Goal: Information Seeking & Learning: Learn about a topic

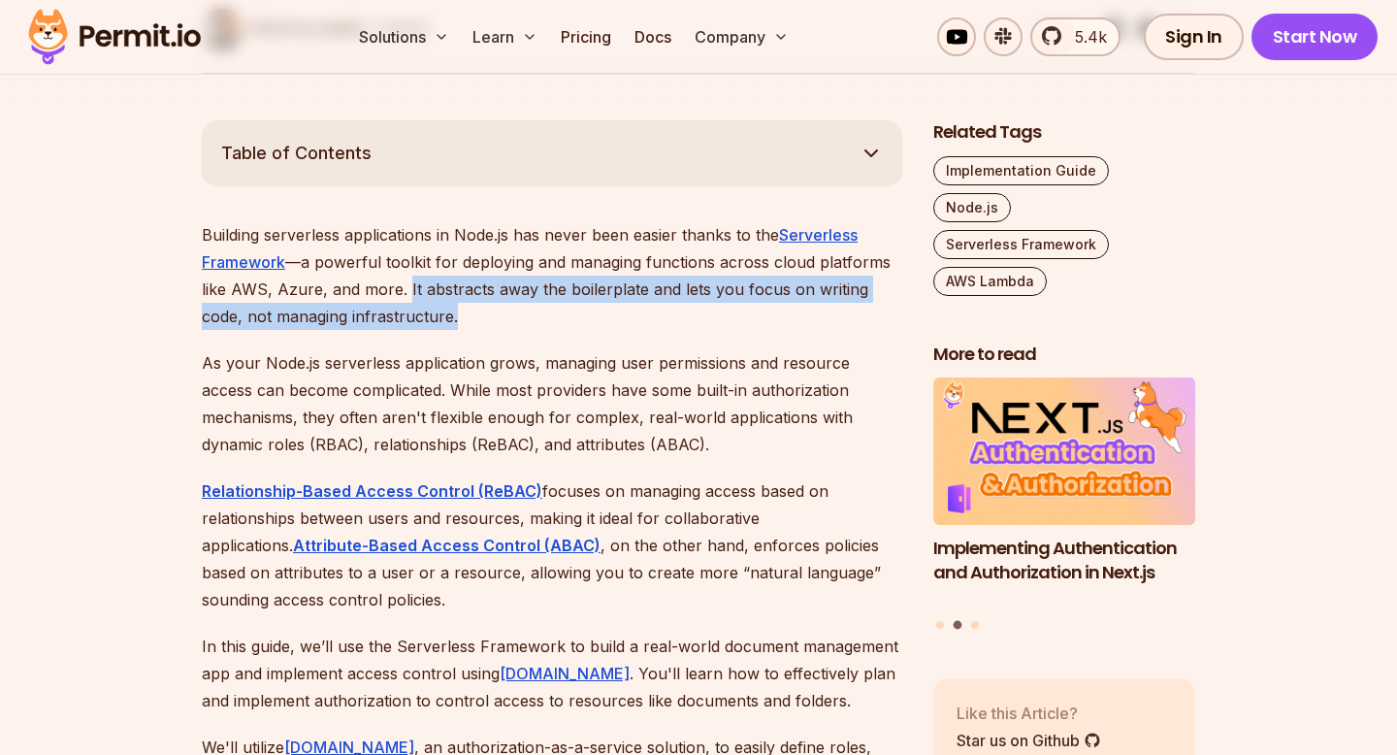
drag, startPoint x: 405, startPoint y: 288, endPoint x: 436, endPoint y: 308, distance: 37.1
click at [436, 308] on p "Building serverless applications in Node.js has never been easier thanks to the…" at bounding box center [552, 275] width 700 height 109
copy p "It abstracts away the boilerplate and lets you focus on writing code, not manag…"
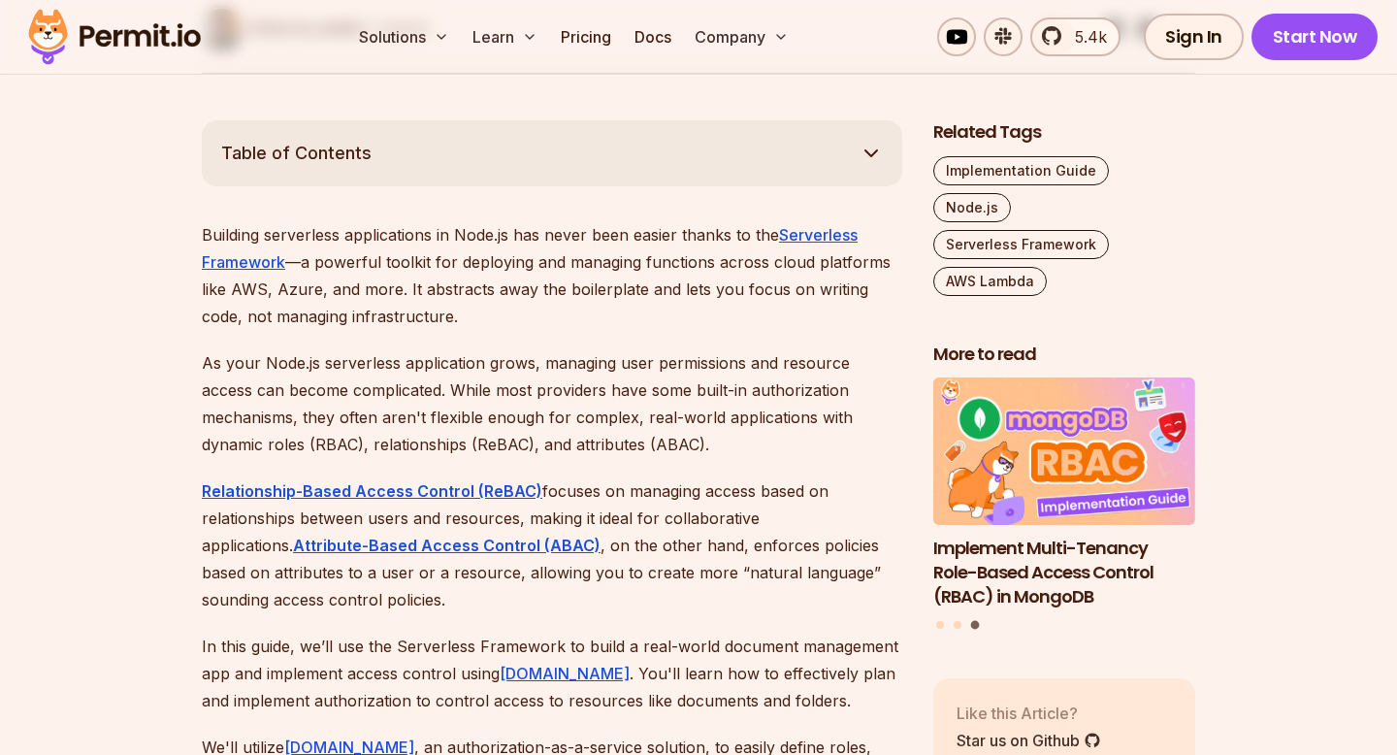
click at [482, 320] on p "Building serverless applications in Node.js has never been easier thanks to the…" at bounding box center [552, 275] width 700 height 109
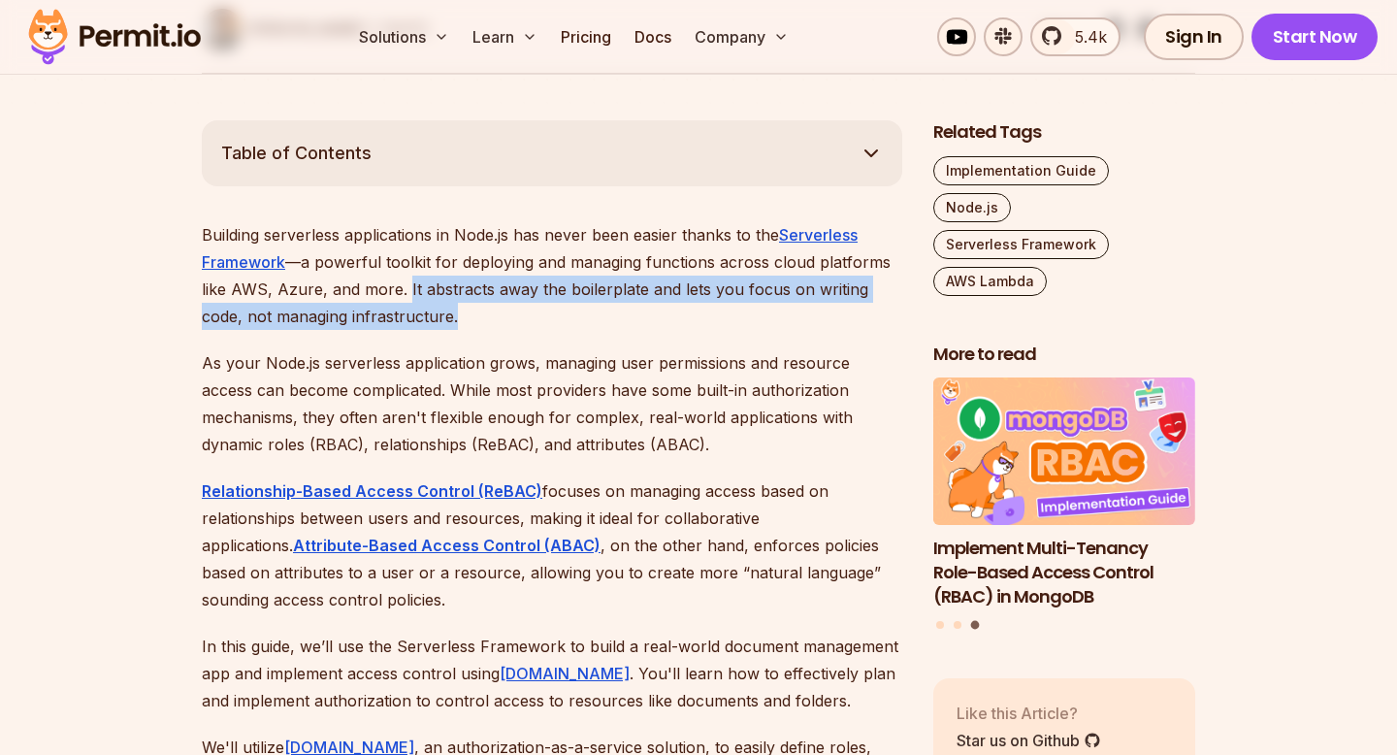
drag, startPoint x: 448, startPoint y: 322, endPoint x: 403, endPoint y: 286, distance: 58.0
click at [403, 286] on p "Building serverless applications in Node.js has never been easier thanks to the…" at bounding box center [552, 275] width 700 height 109
copy p "It abstracts away the boilerplate and lets you focus on writing code, not manag…"
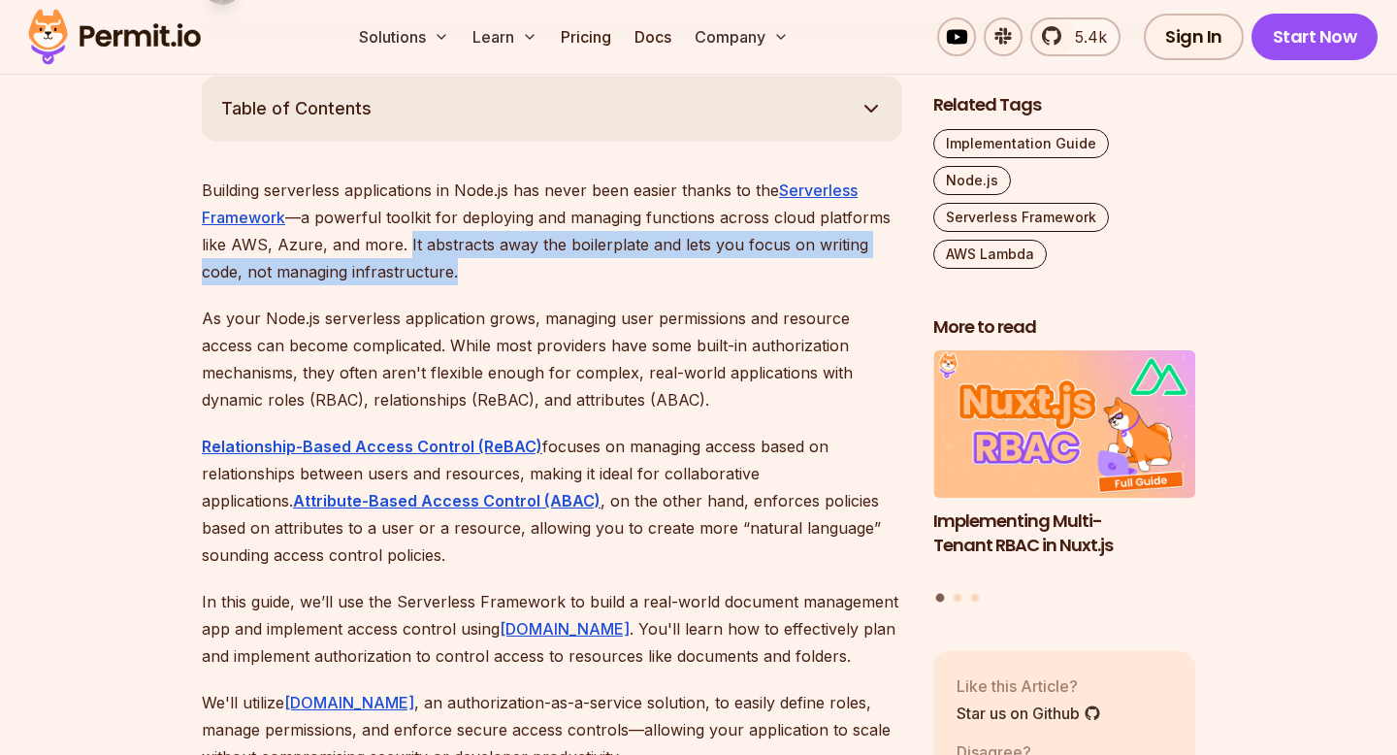
scroll to position [1100, 0]
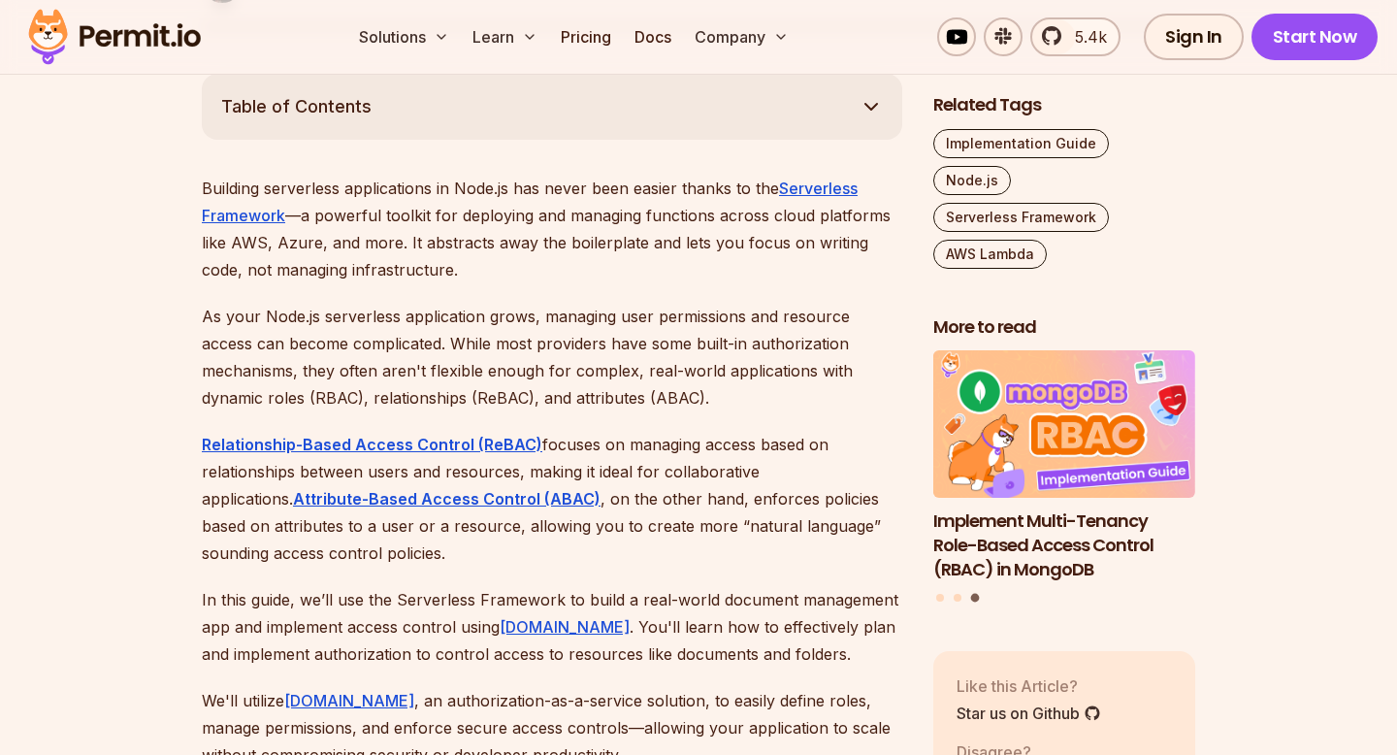
click at [743, 356] on p "As your Node.js serverless application grows, managing user permissions and res…" at bounding box center [552, 357] width 700 height 109
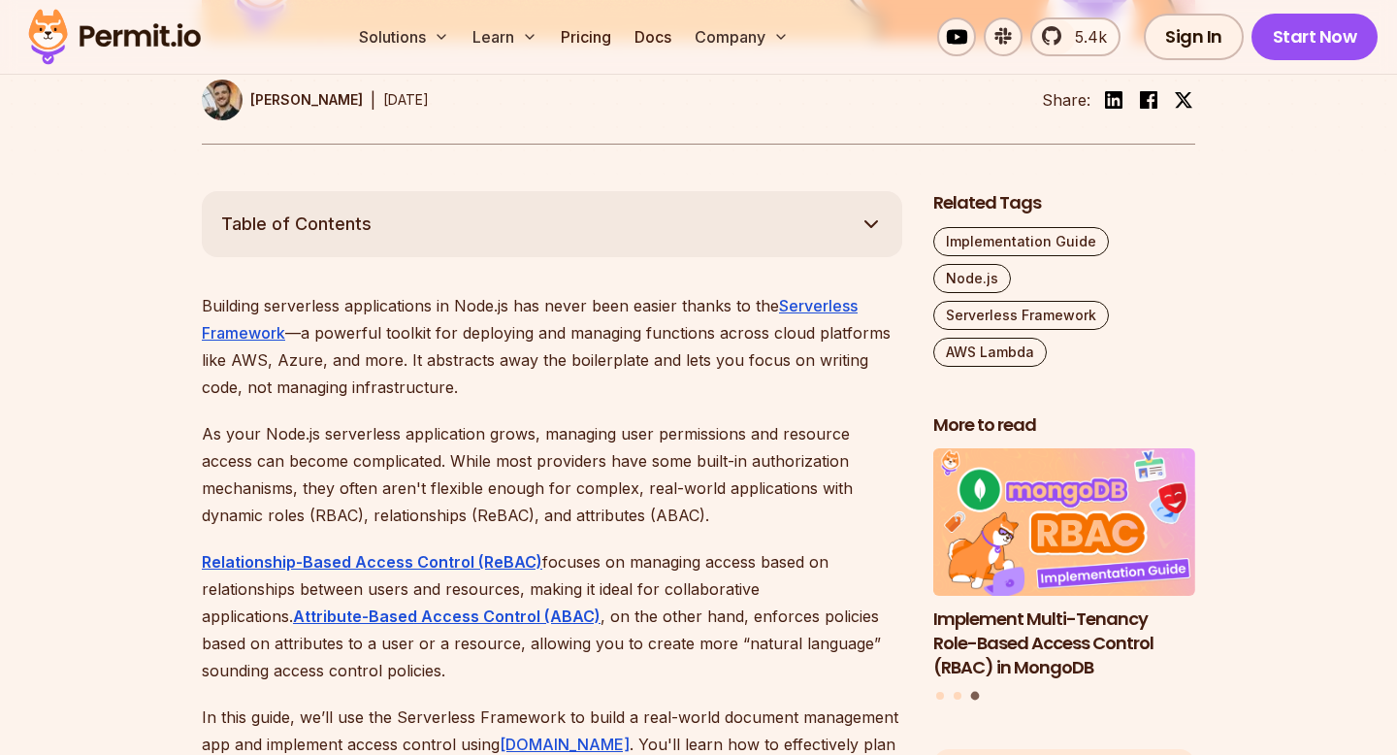
scroll to position [984, 0]
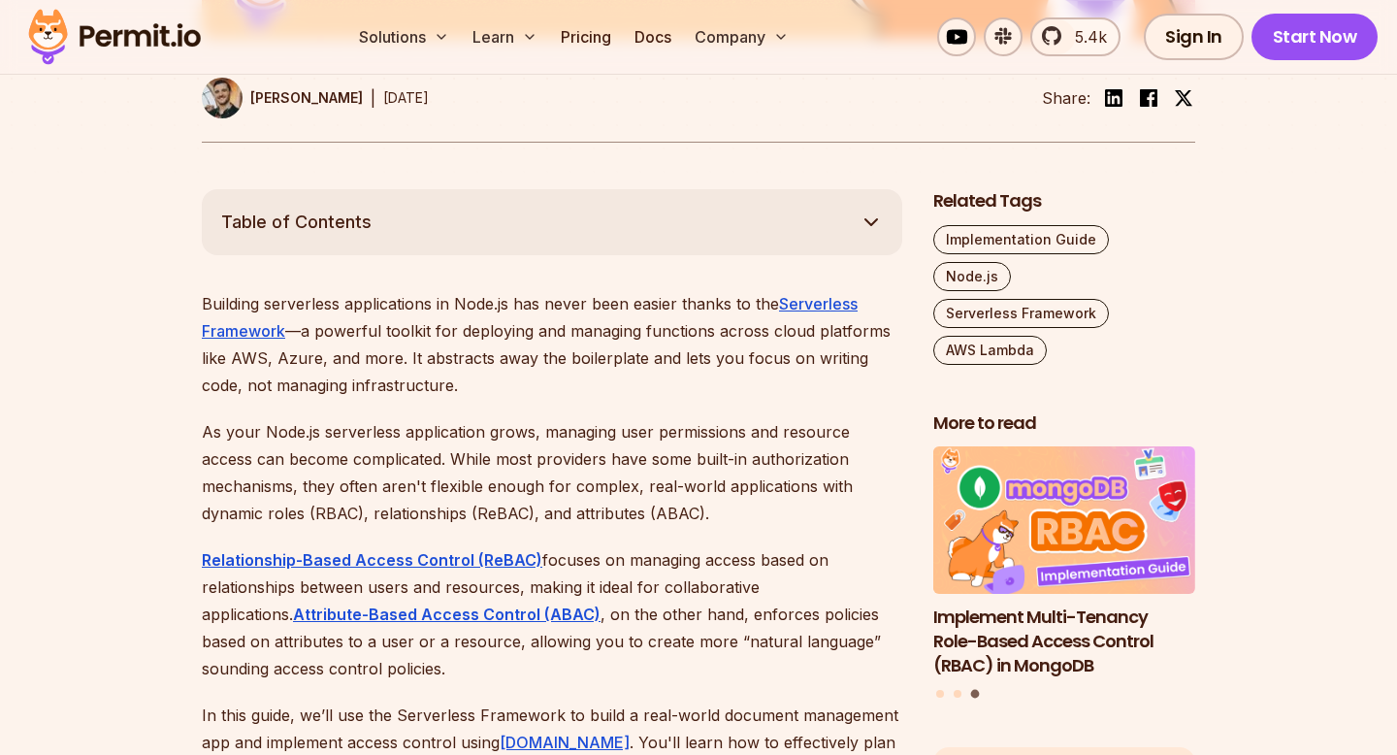
click at [740, 306] on p "Building serverless applications in Node.js has never been easier thanks to the…" at bounding box center [552, 344] width 700 height 109
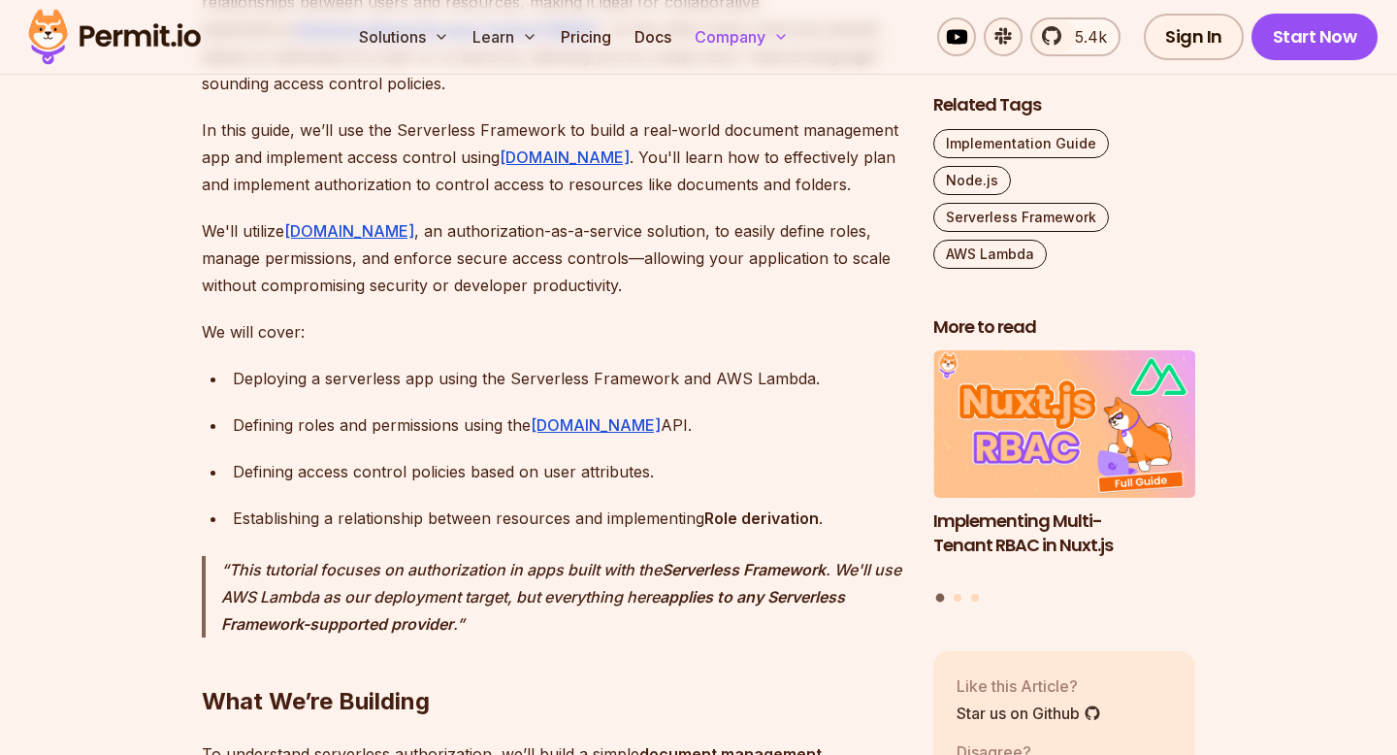
scroll to position [3067, 0]
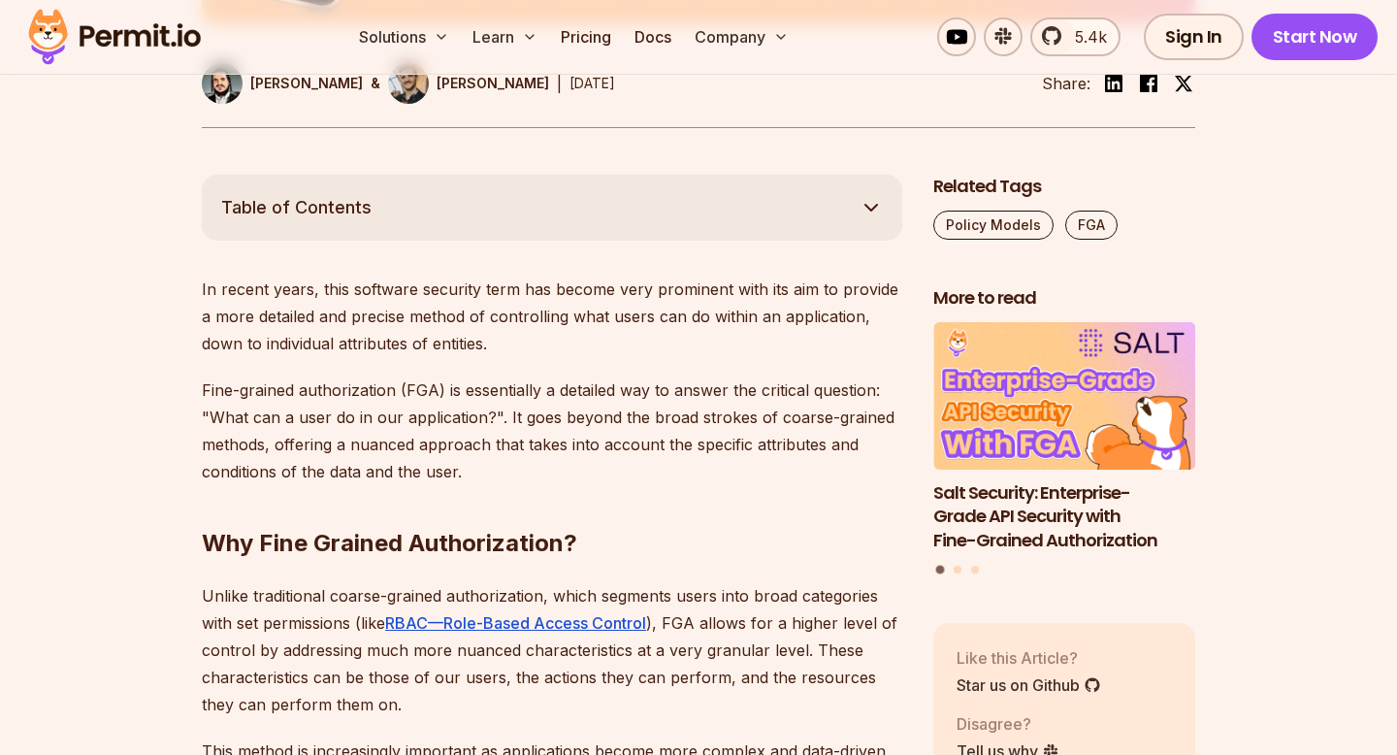
scroll to position [859, 0]
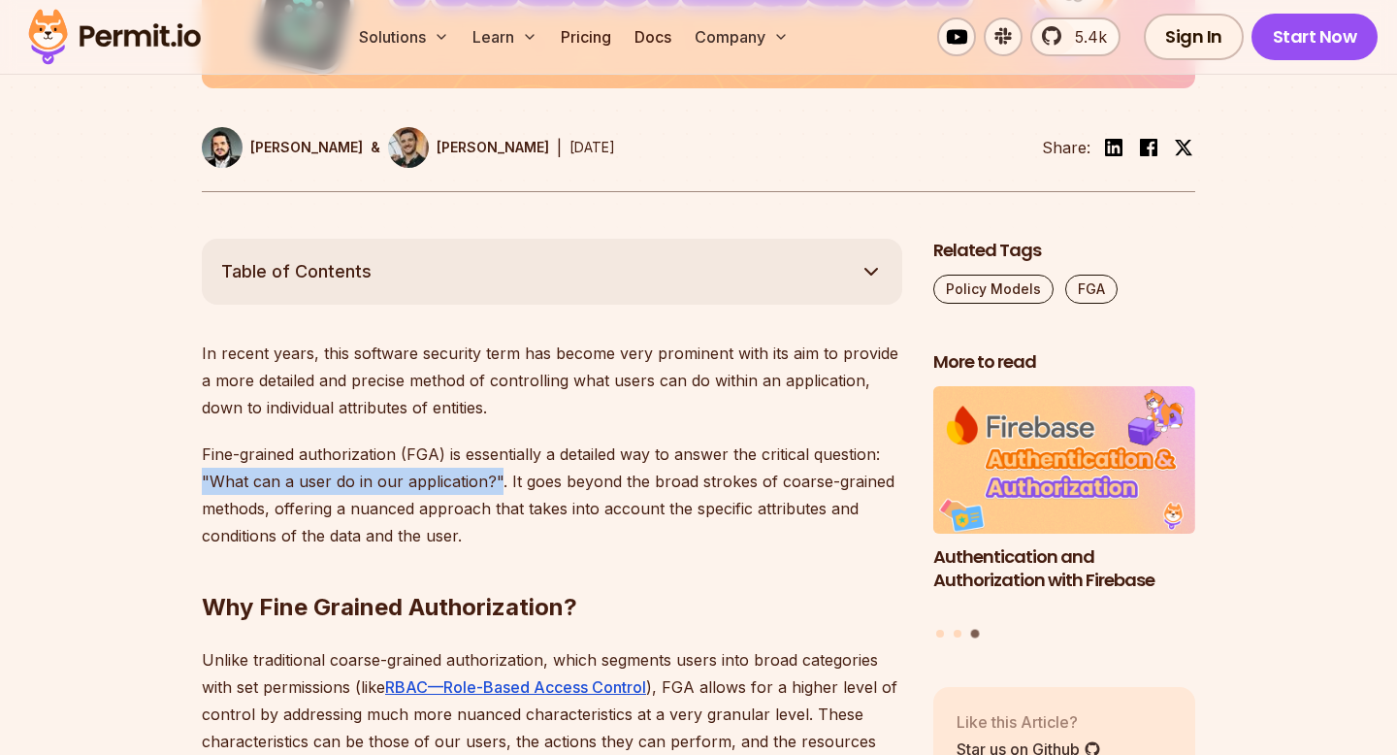
drag, startPoint x: 494, startPoint y: 482, endPoint x: 199, endPoint y: 478, distance: 294.9
copy p ""What can a user do in our application?""
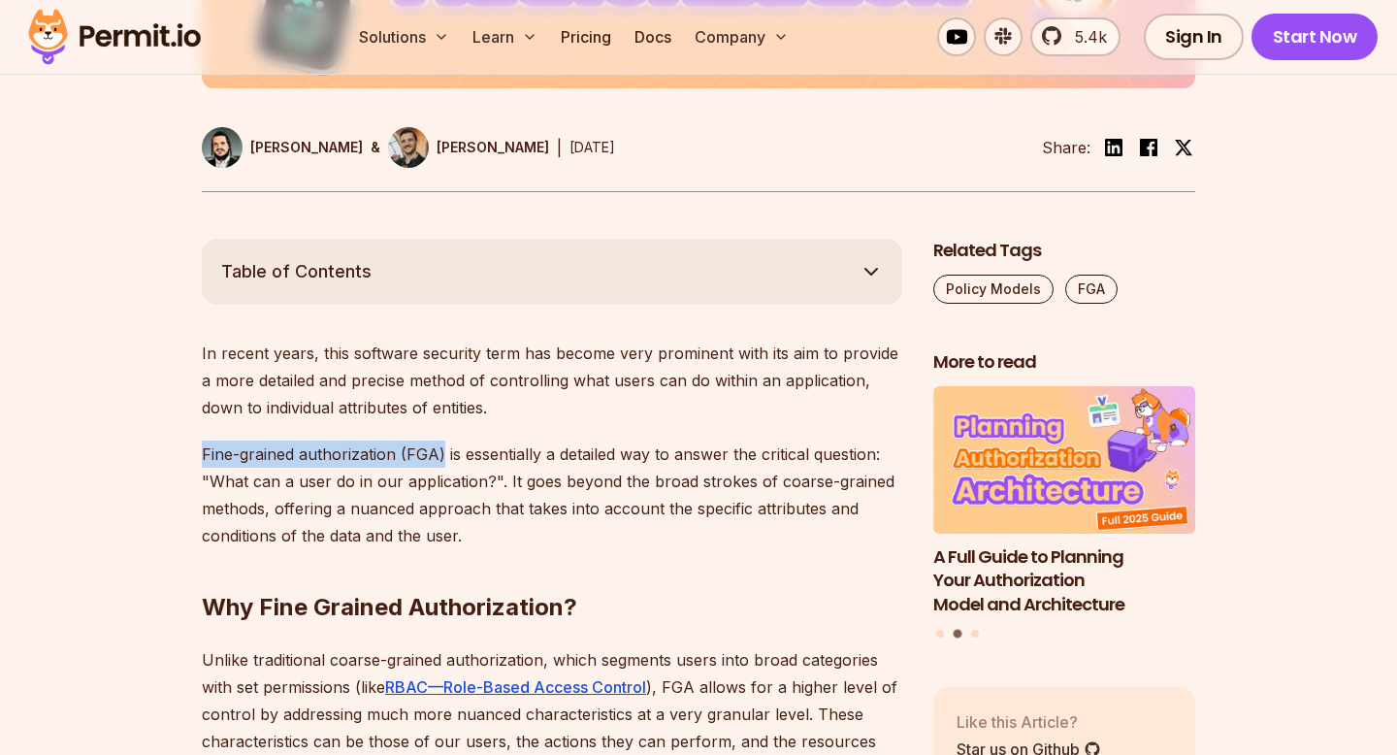
drag, startPoint x: 203, startPoint y: 459, endPoint x: 440, endPoint y: 456, distance: 237.6
click at [440, 456] on p "Fine-grained authorization (FGA) is essentially a detailed way to answer the cr…" at bounding box center [552, 494] width 700 height 109
copy p "Fine-grained authorization (FGA)"
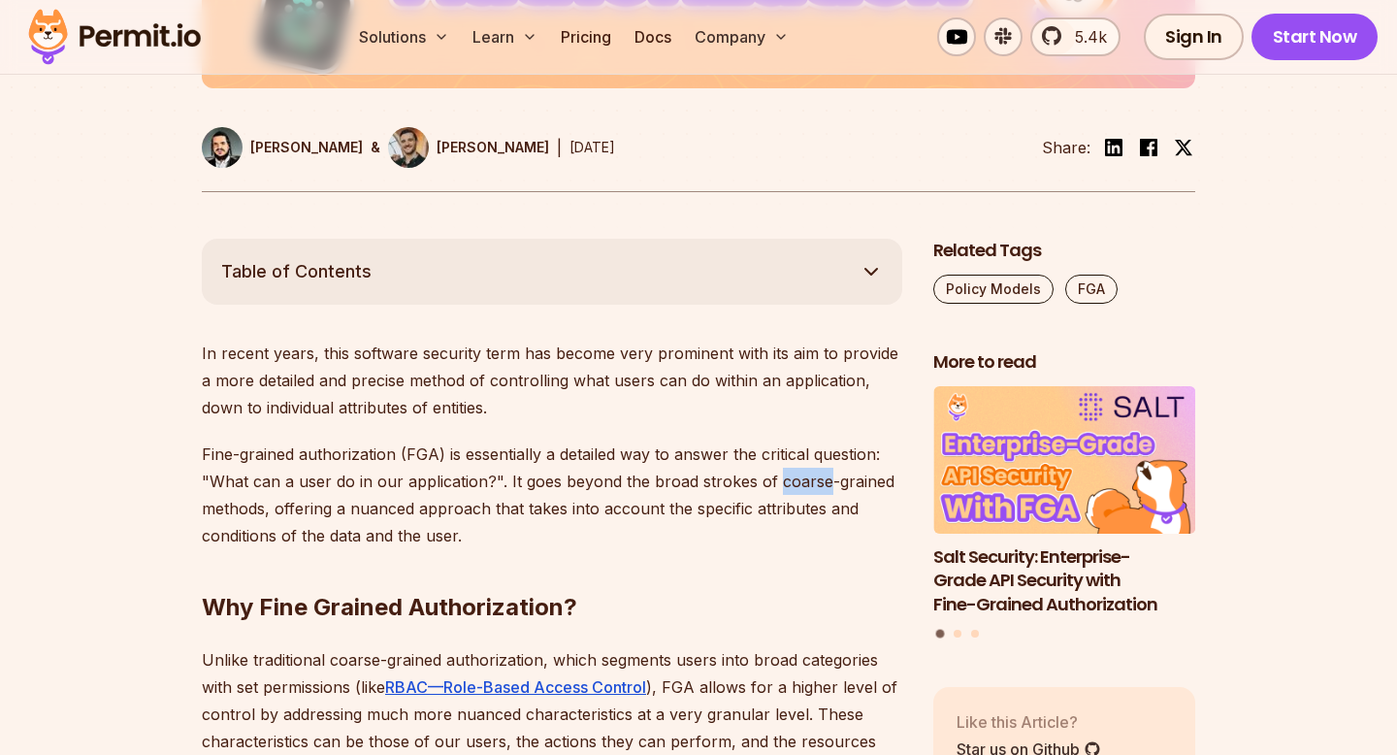
drag, startPoint x: 819, startPoint y: 483, endPoint x: 772, endPoint y: 488, distance: 46.8
click at [772, 488] on p "Fine-grained authorization (FGA) is essentially a detailed way to answer the cr…" at bounding box center [552, 494] width 700 height 109
copy p "coarse"
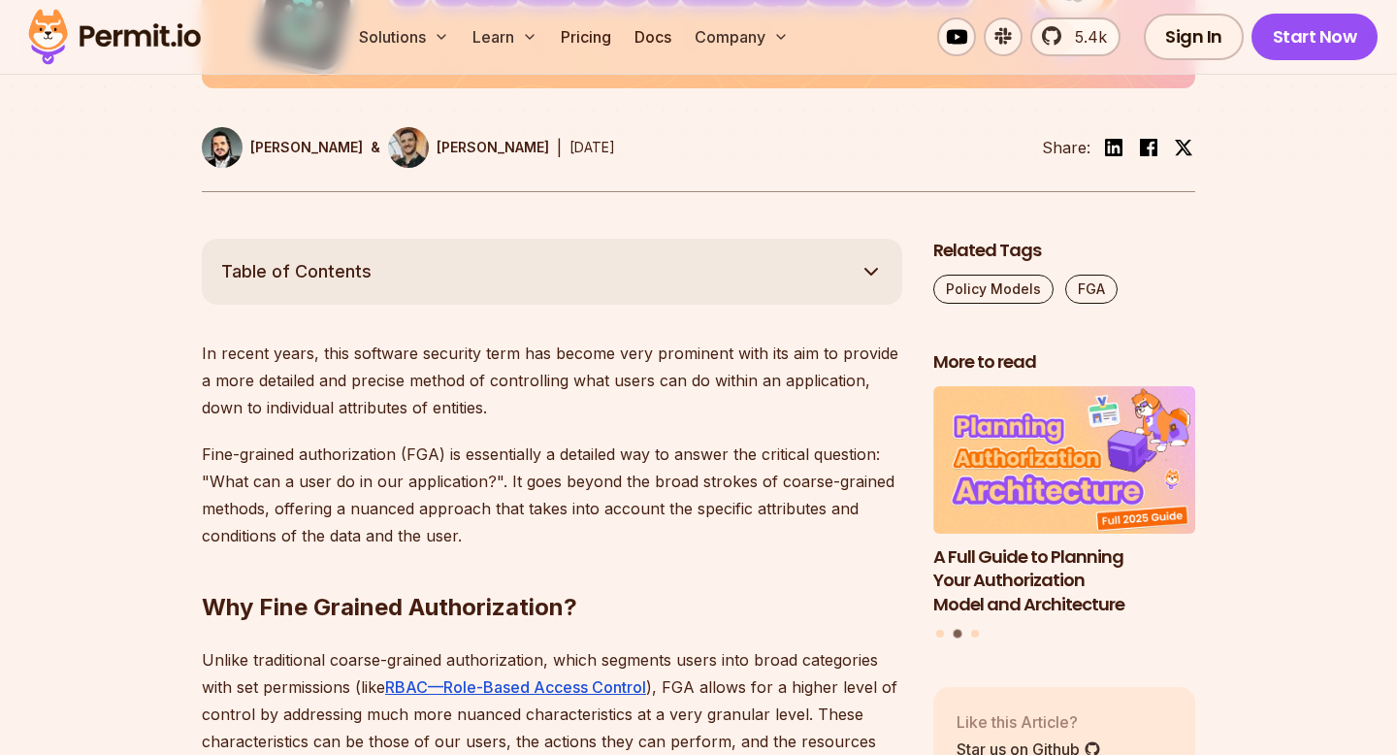
click at [338, 663] on p "Unlike traditional coarse-grained authorization, which segments users into broa…" at bounding box center [552, 714] width 700 height 136
drag, startPoint x: 326, startPoint y: 661, endPoint x: 468, endPoint y: 660, distance: 142.6
click at [468, 660] on p "Unlike traditional coarse-grained authorization, which segments users into broa…" at bounding box center [552, 714] width 700 height 136
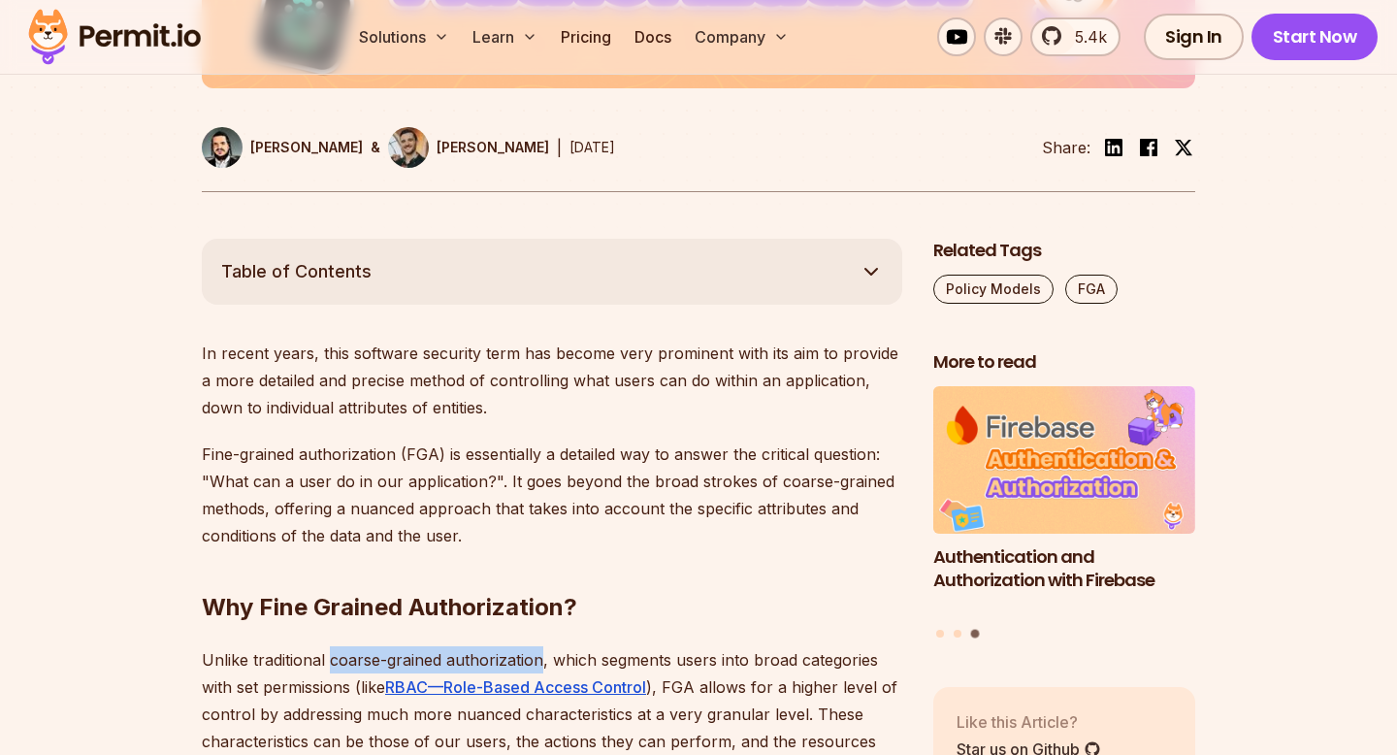
drag, startPoint x: 537, startPoint y: 656, endPoint x: 331, endPoint y: 663, distance: 206.7
click at [331, 663] on p "Unlike traditional coarse-grained authorization, which segments users into broa…" at bounding box center [552, 714] width 700 height 136
copy p "coarse-grained authorization"
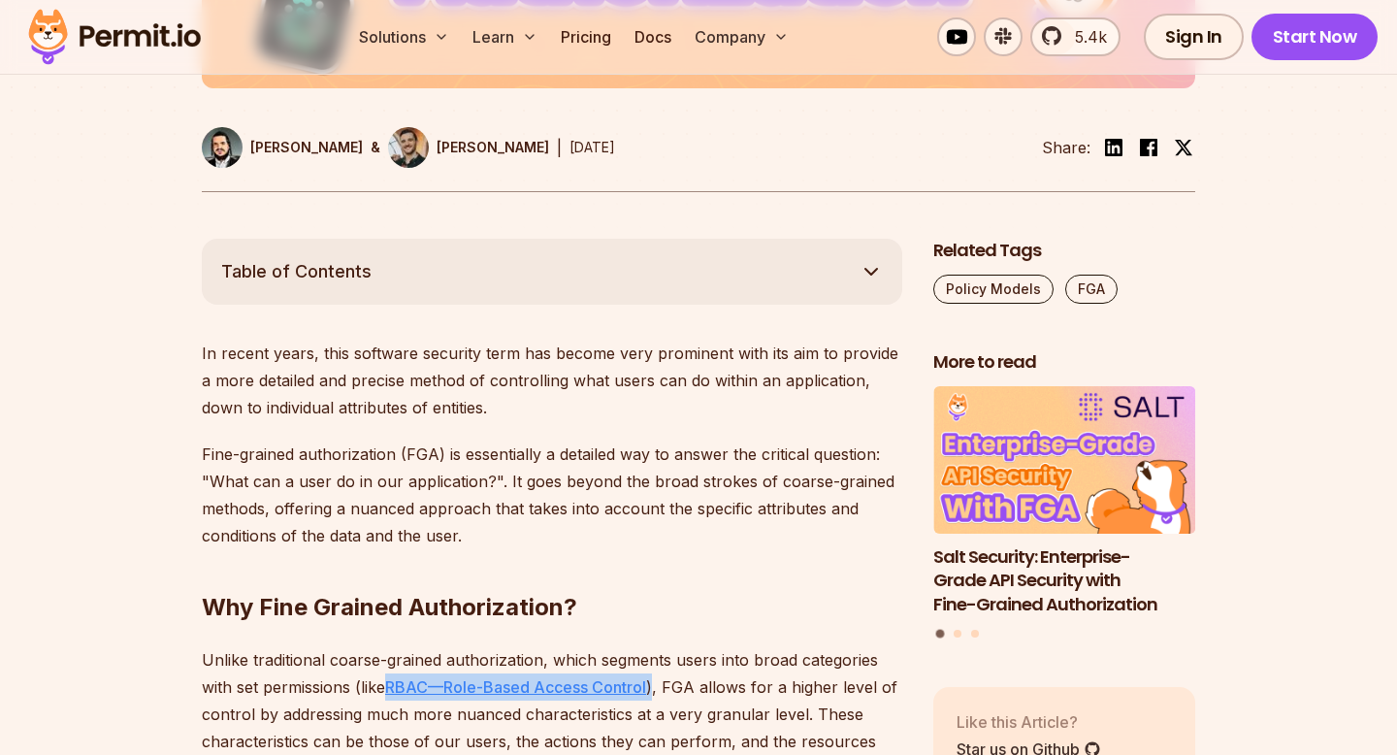
drag, startPoint x: 658, startPoint y: 692, endPoint x: 392, endPoint y: 692, distance: 265.7
click at [392, 692] on p "Unlike traditional coarse-grained authorization, which segments users into broa…" at bounding box center [552, 714] width 700 height 136
copy p "RBAC—Role-Based Access Control )"
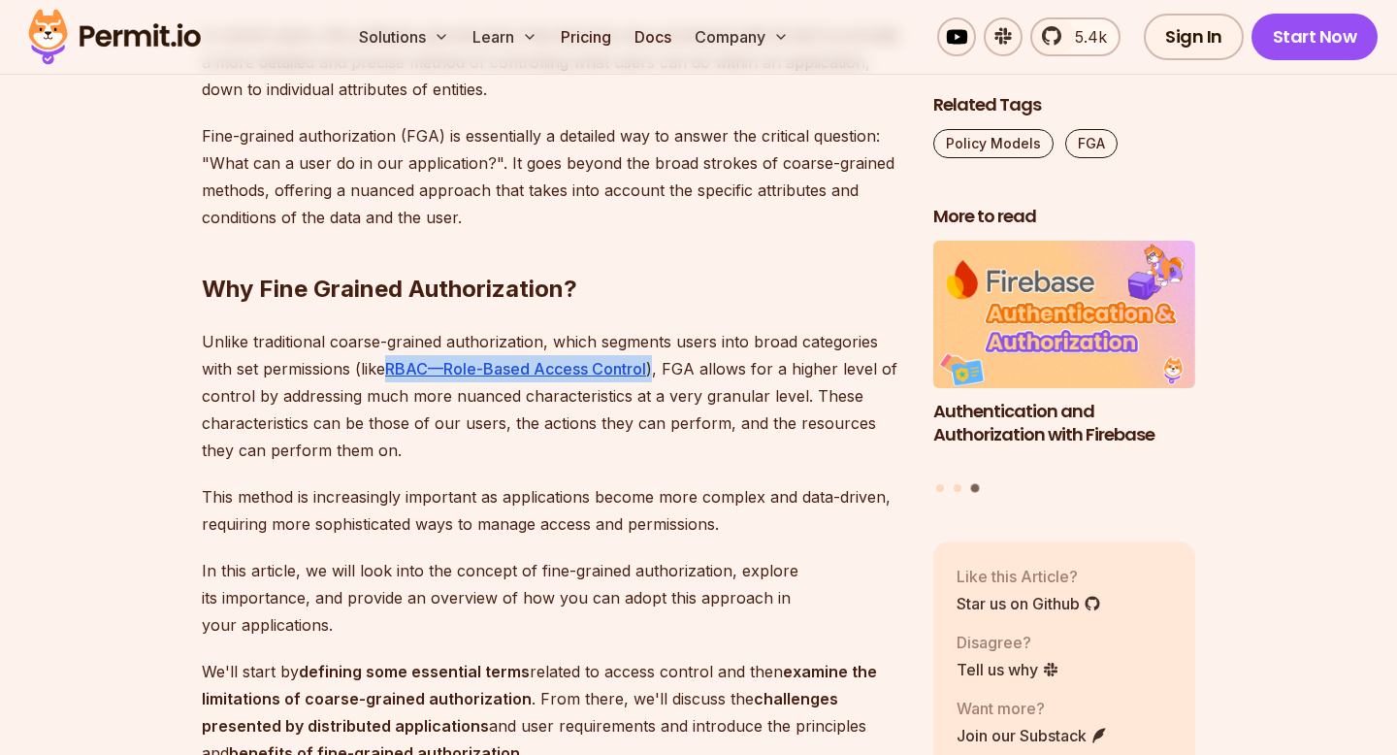
scroll to position [1180, 0]
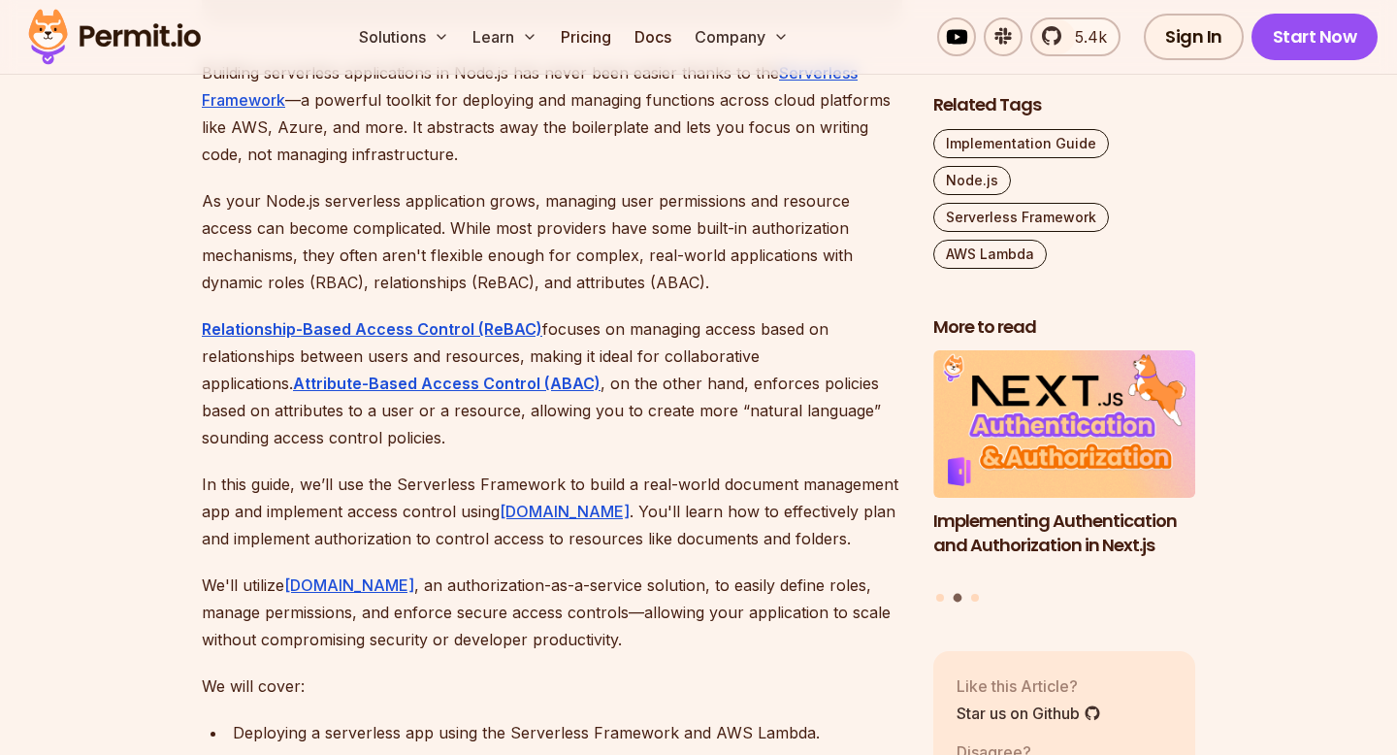
scroll to position [1218, 0]
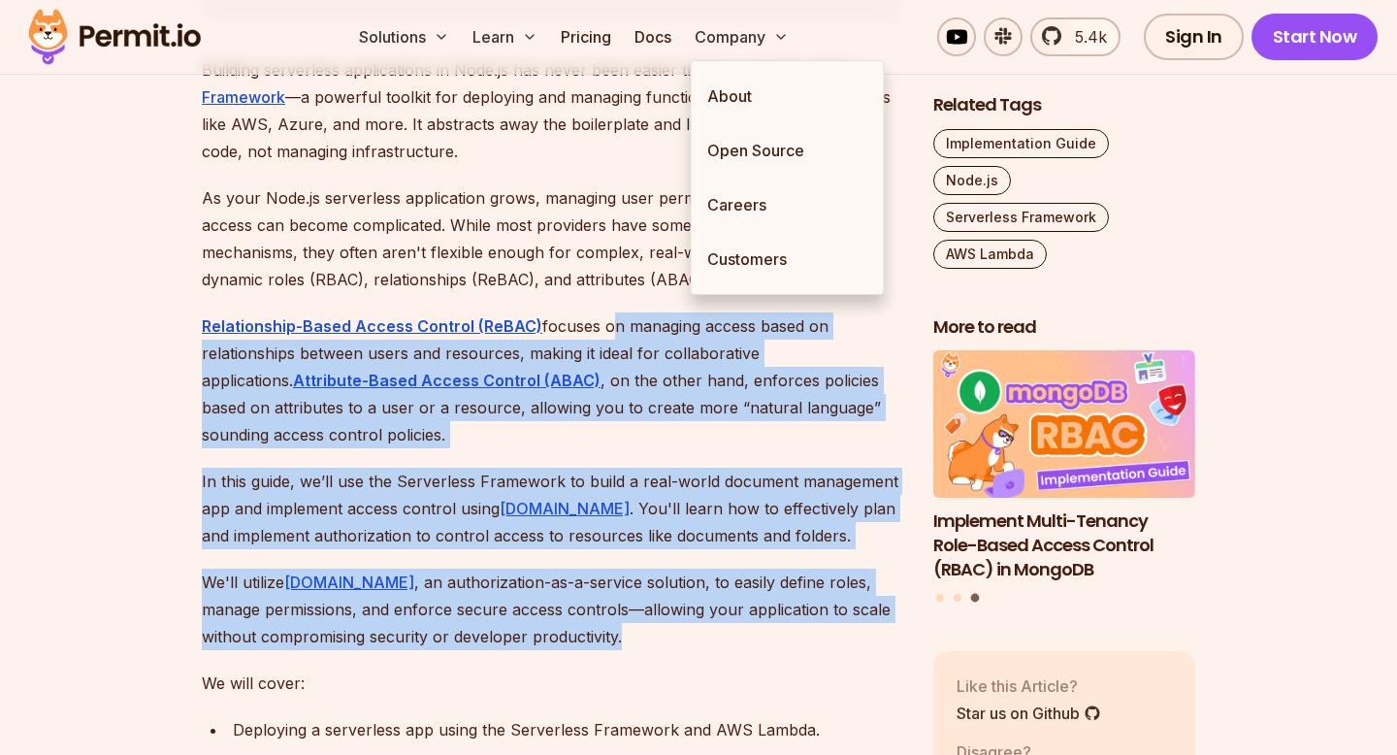
drag, startPoint x: 602, startPoint y: 631, endPoint x: 600, endPoint y: 337, distance: 294.9
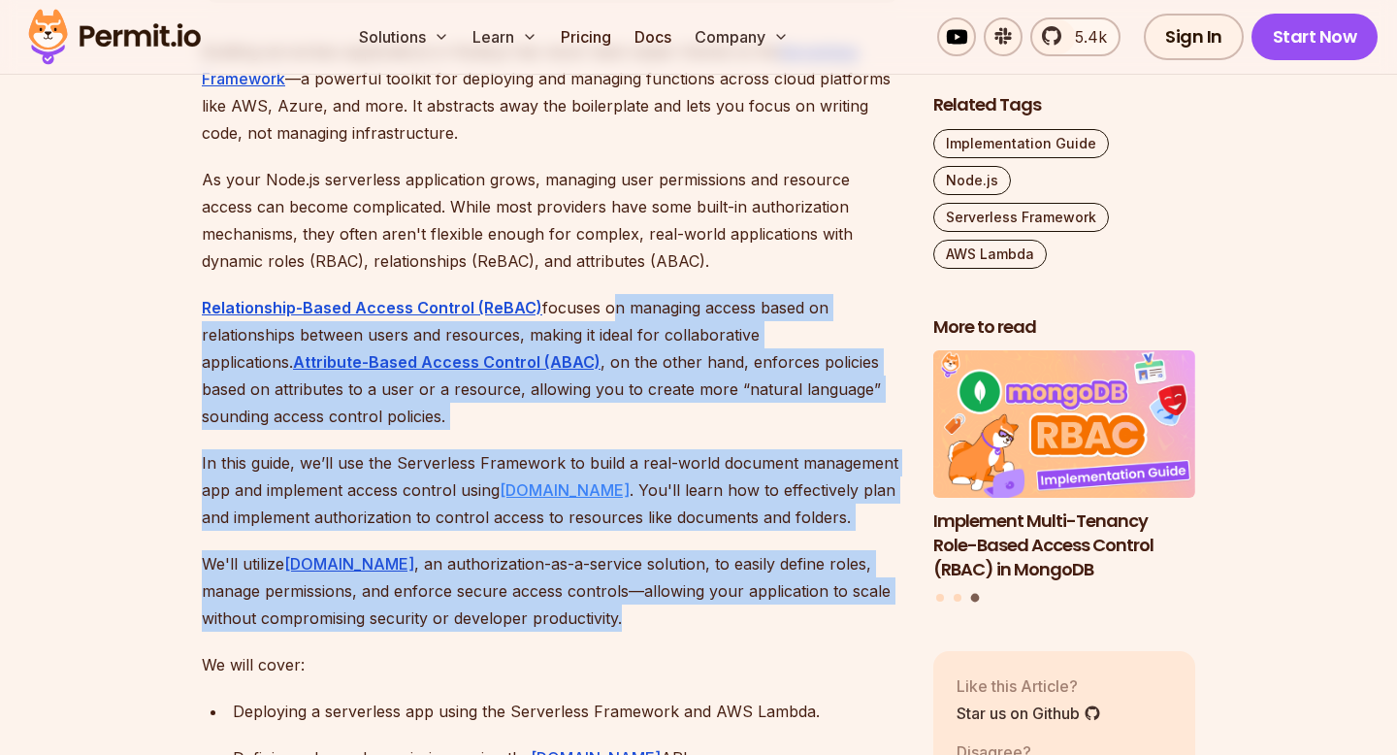
scroll to position [1240, 0]
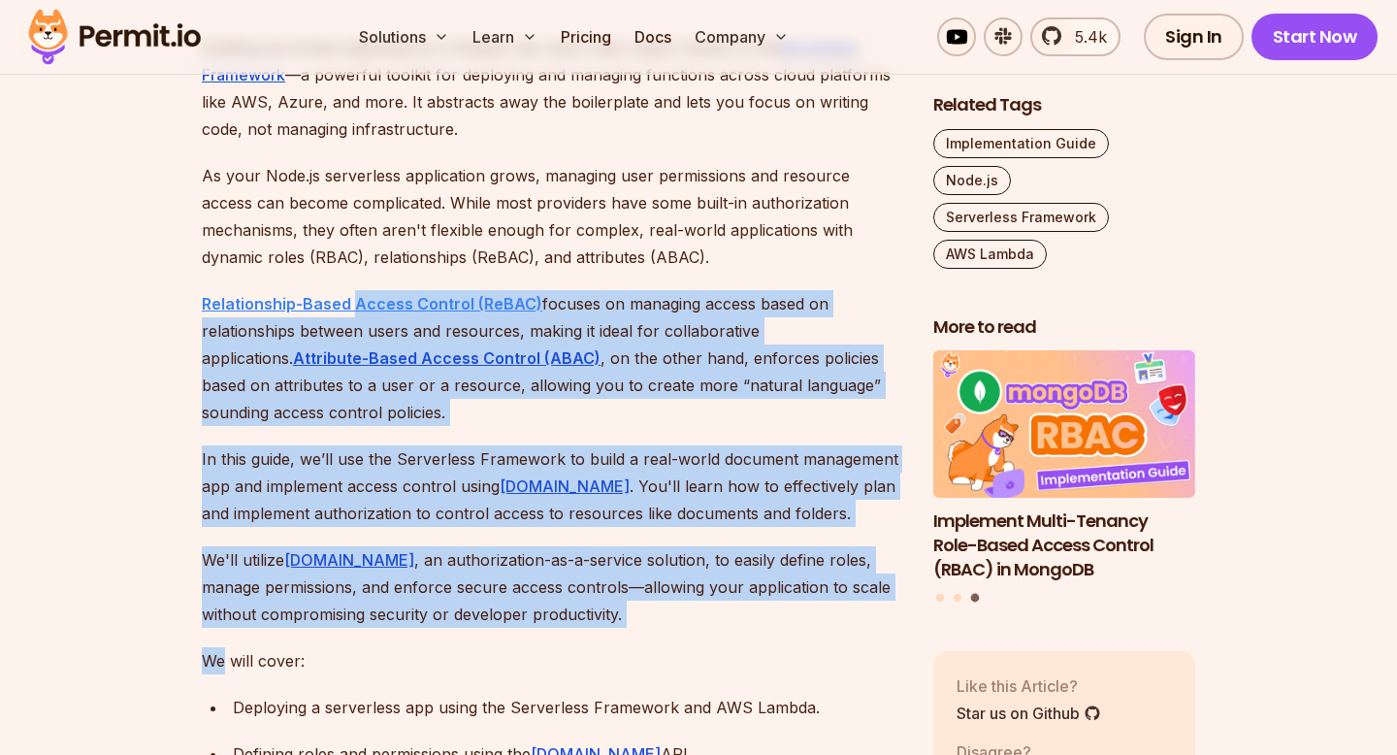
drag, startPoint x: 596, startPoint y: 631, endPoint x: 400, endPoint y: 308, distance: 378.3
click at [564, 620] on p "We'll utilize [DOMAIN_NAME] , an authorization-as-a-service solution, to easily…" at bounding box center [552, 586] width 700 height 81
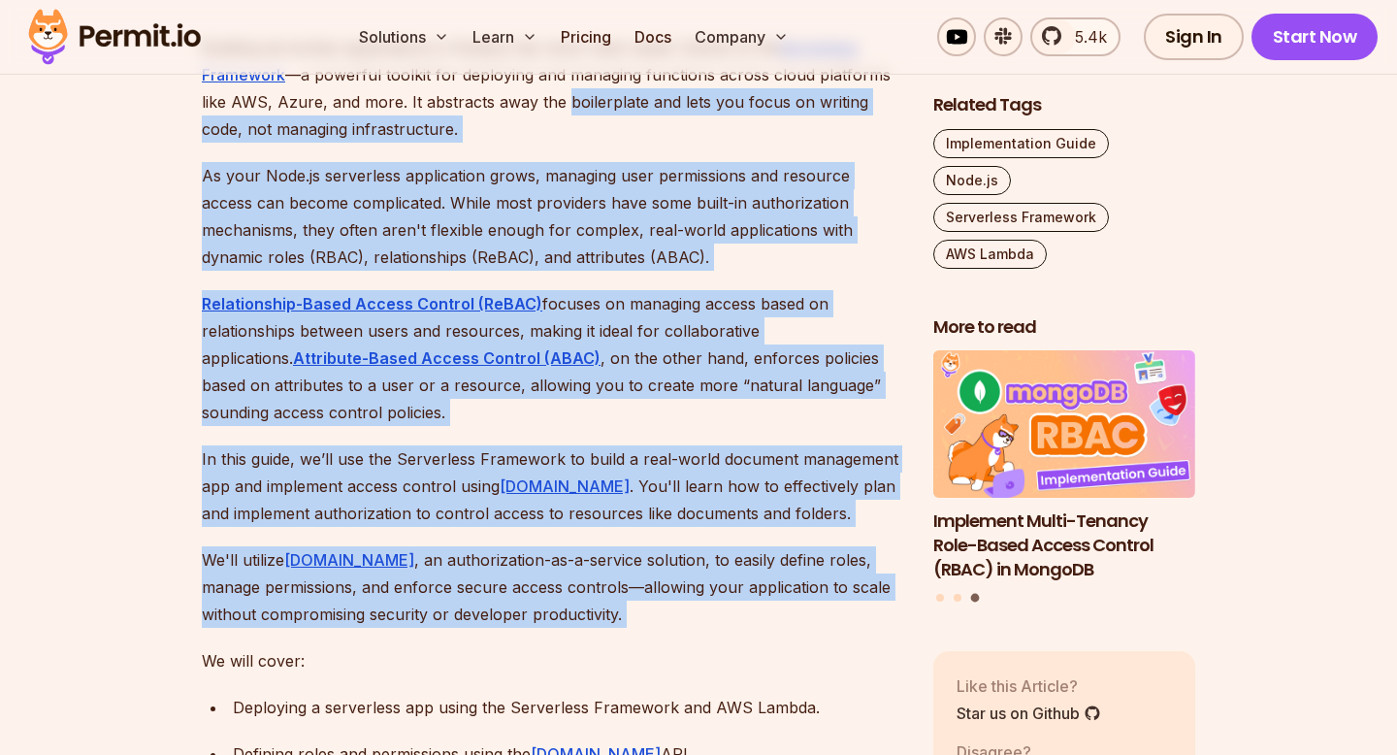
drag, startPoint x: 564, startPoint y: 620, endPoint x: 562, endPoint y: 99, distance: 520.8
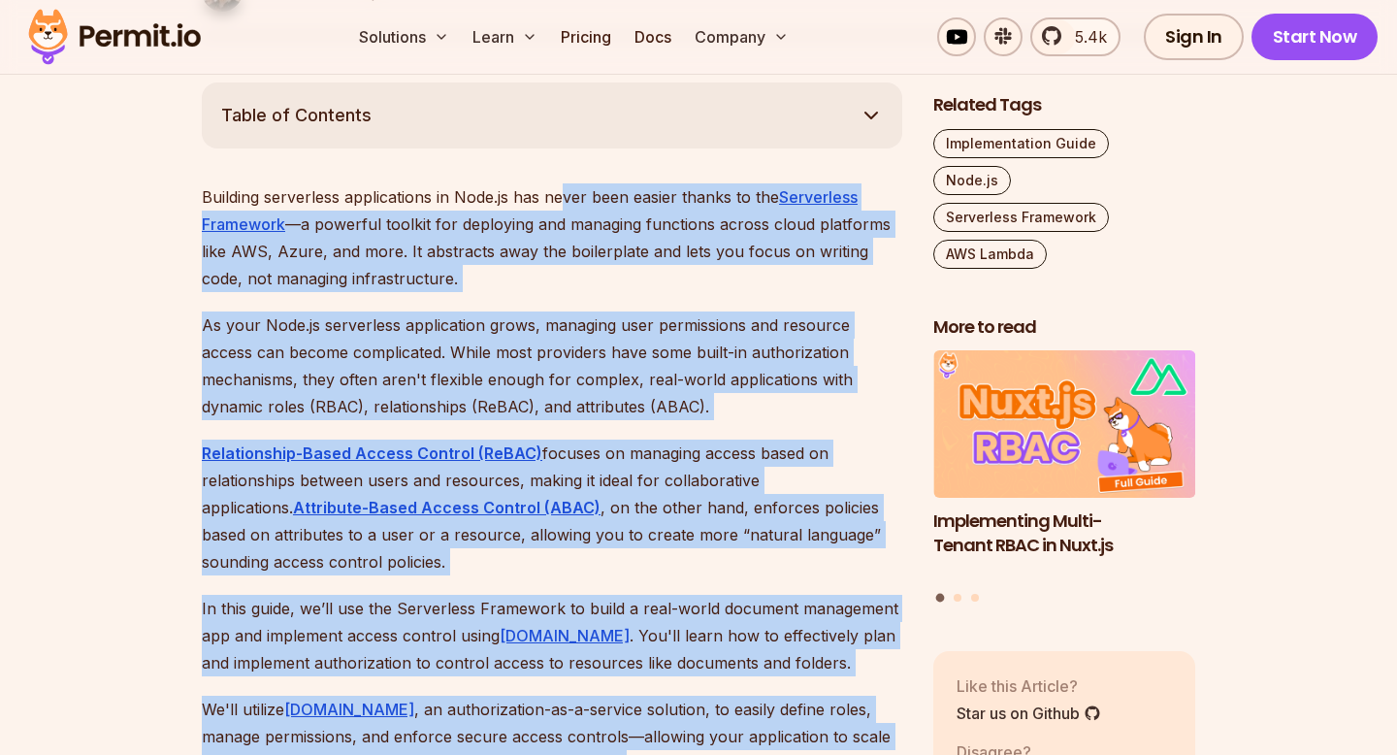
scroll to position [1092, 0]
